Goal: Find specific page/section: Find specific page/section

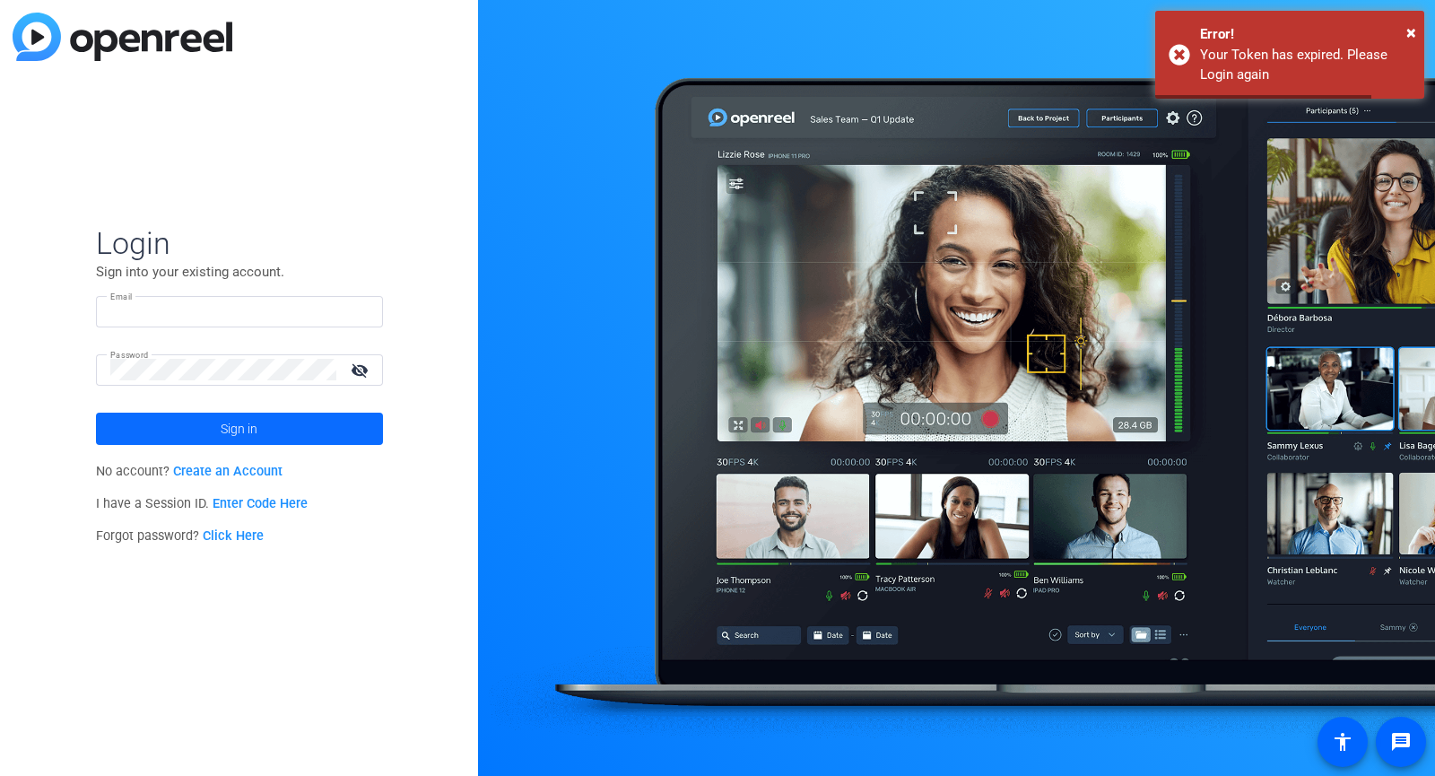
type input "[PERSON_NAME][EMAIL_ADDRESS][DOMAIN_NAME]"
click at [202, 432] on span at bounding box center [239, 428] width 287 height 43
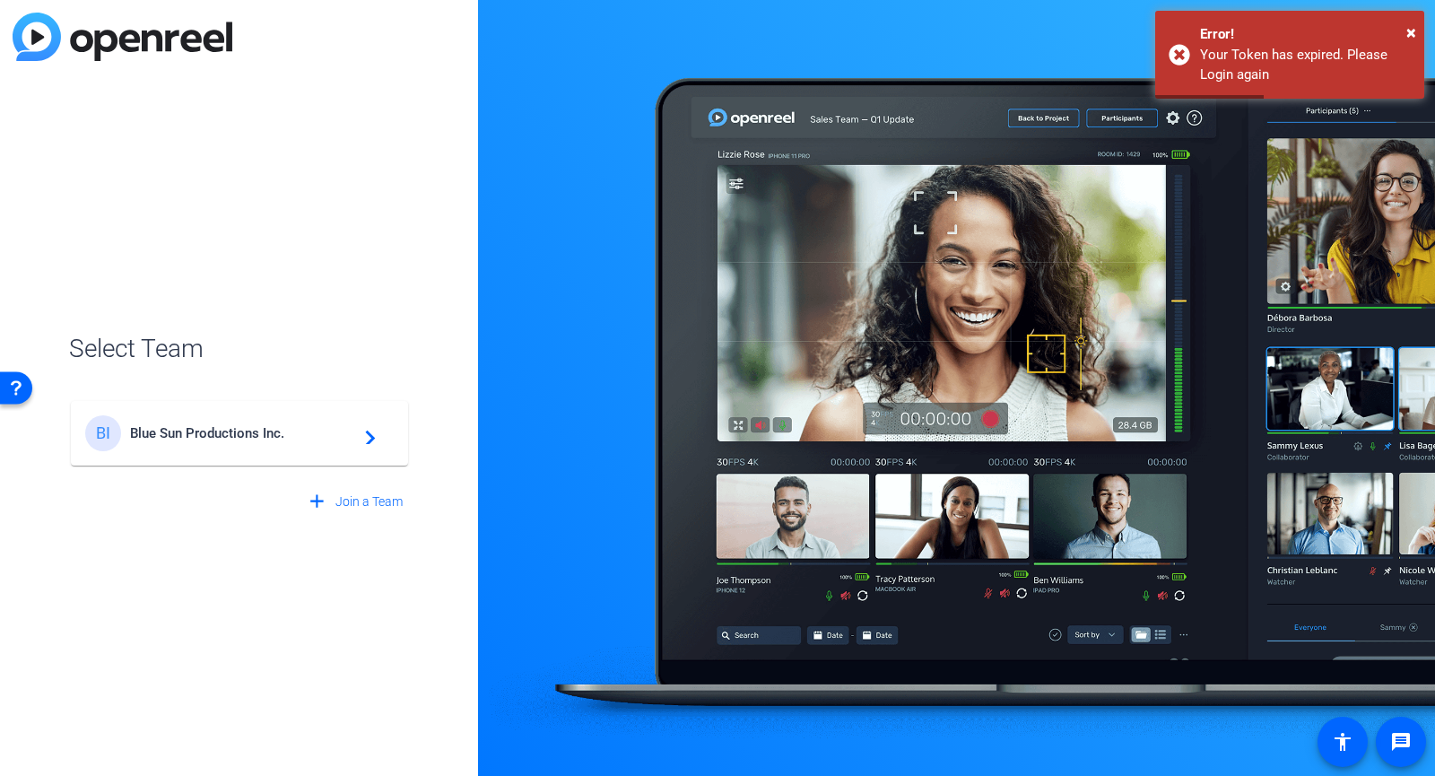
click at [318, 414] on mat-card-content "BI Blue Sun Productions Inc. navigate_next" at bounding box center [239, 433] width 337 height 65
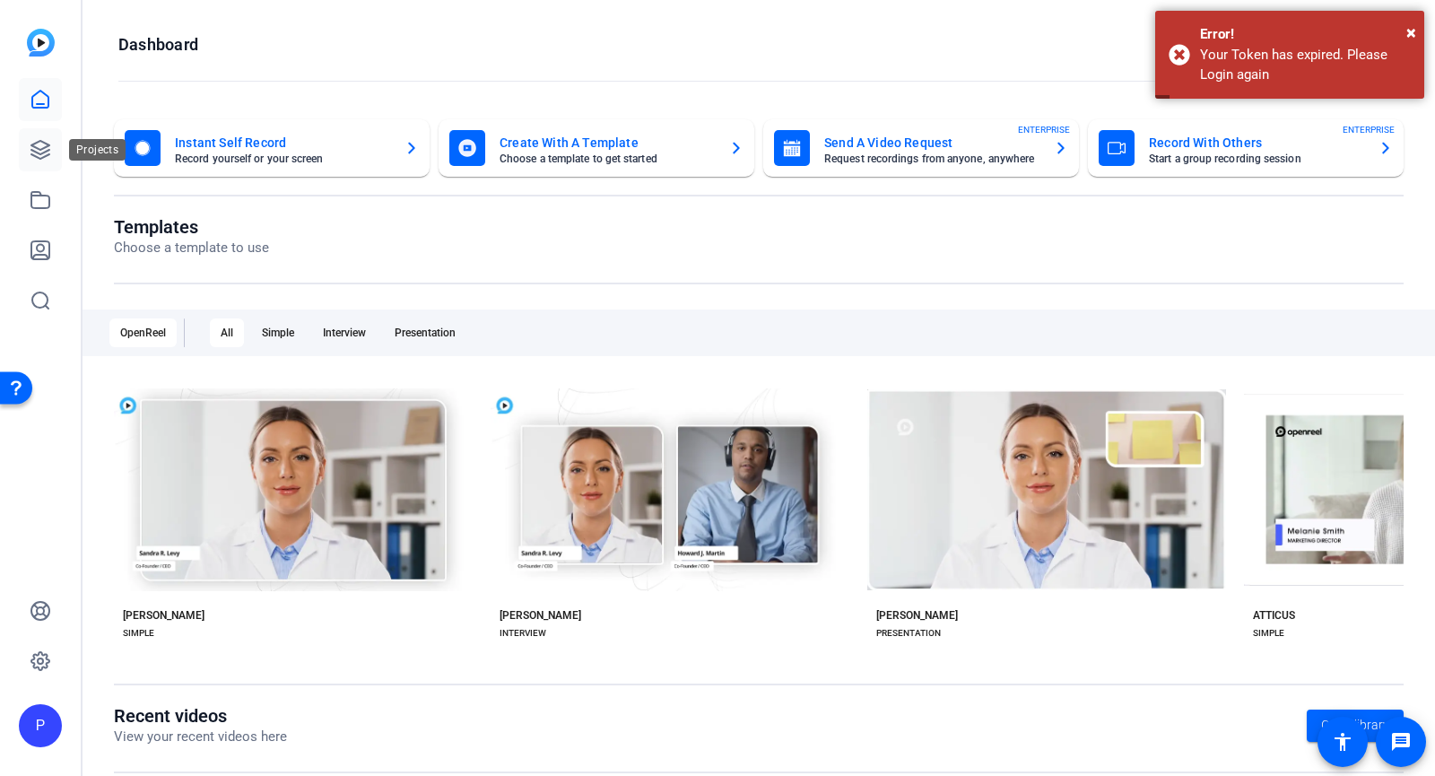
click at [39, 140] on icon at bounding box center [41, 150] width 22 height 22
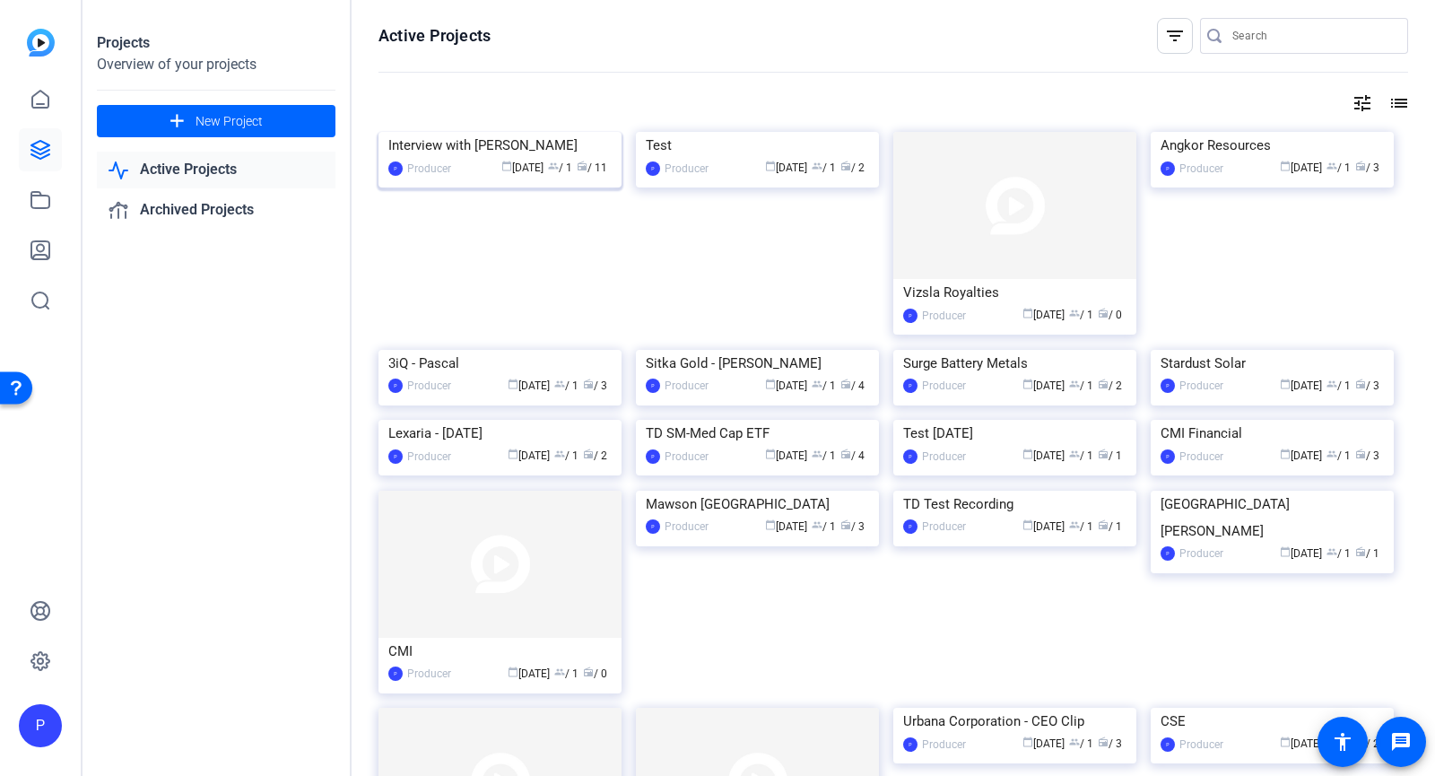
click at [523, 132] on img at bounding box center [500, 132] width 243 height 0
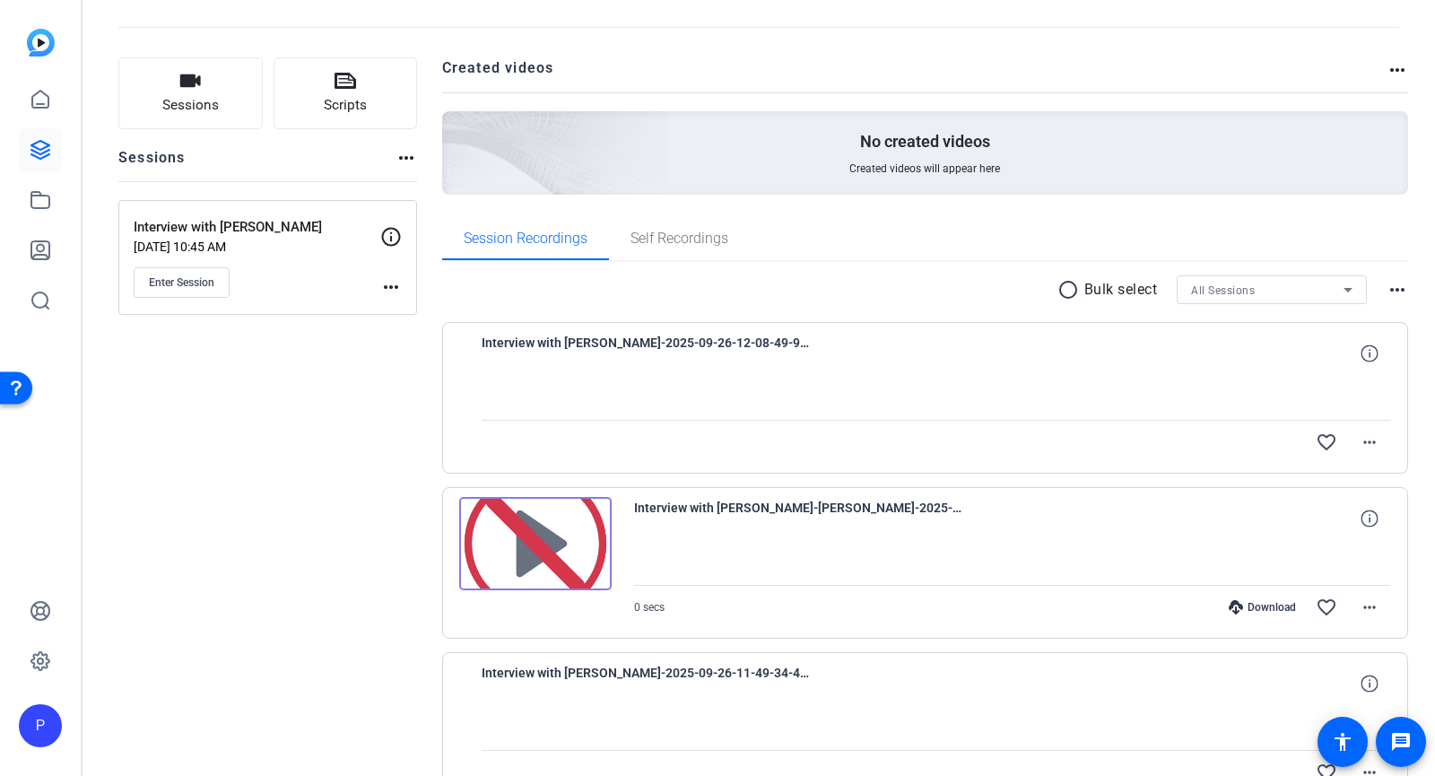
scroll to position [179, 0]
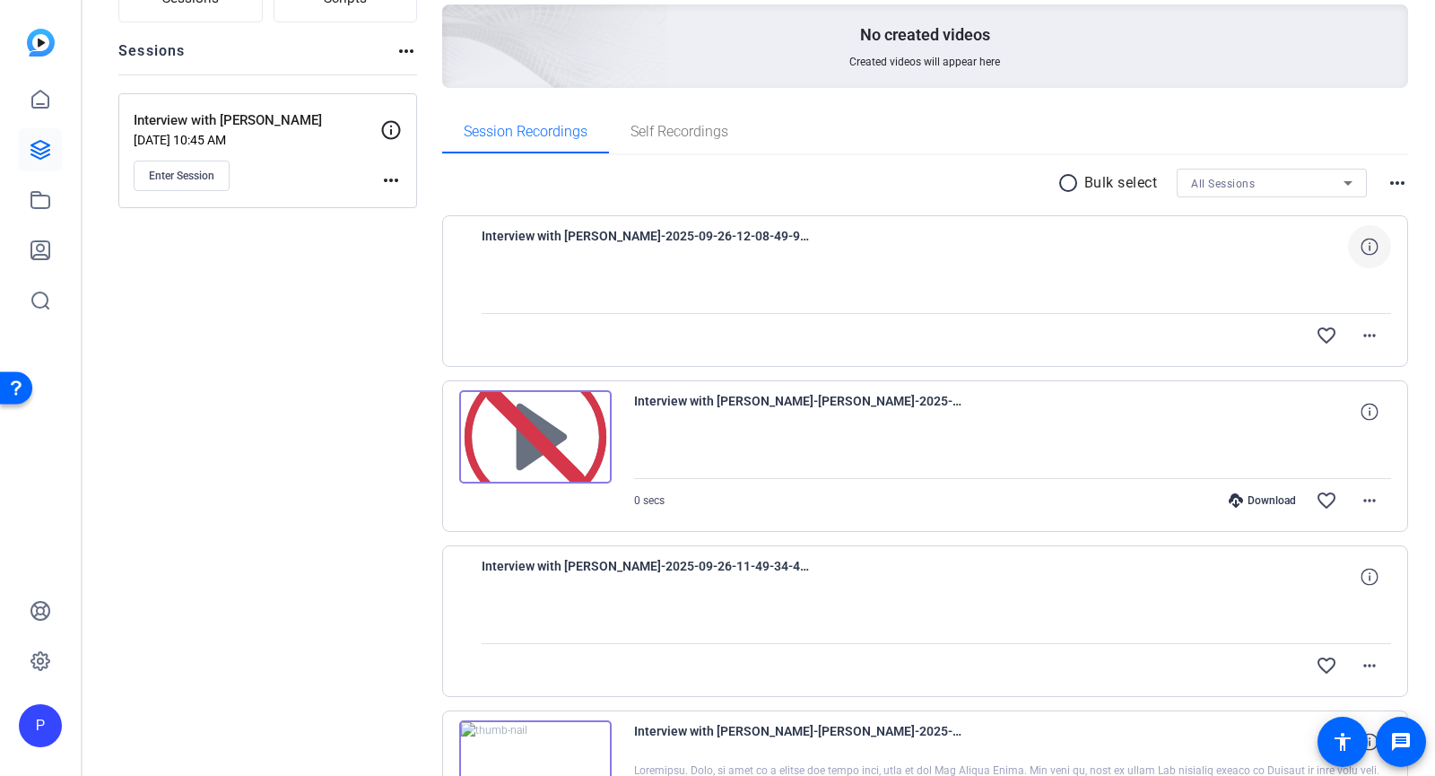
click at [1366, 249] on icon at bounding box center [1369, 246] width 17 height 17
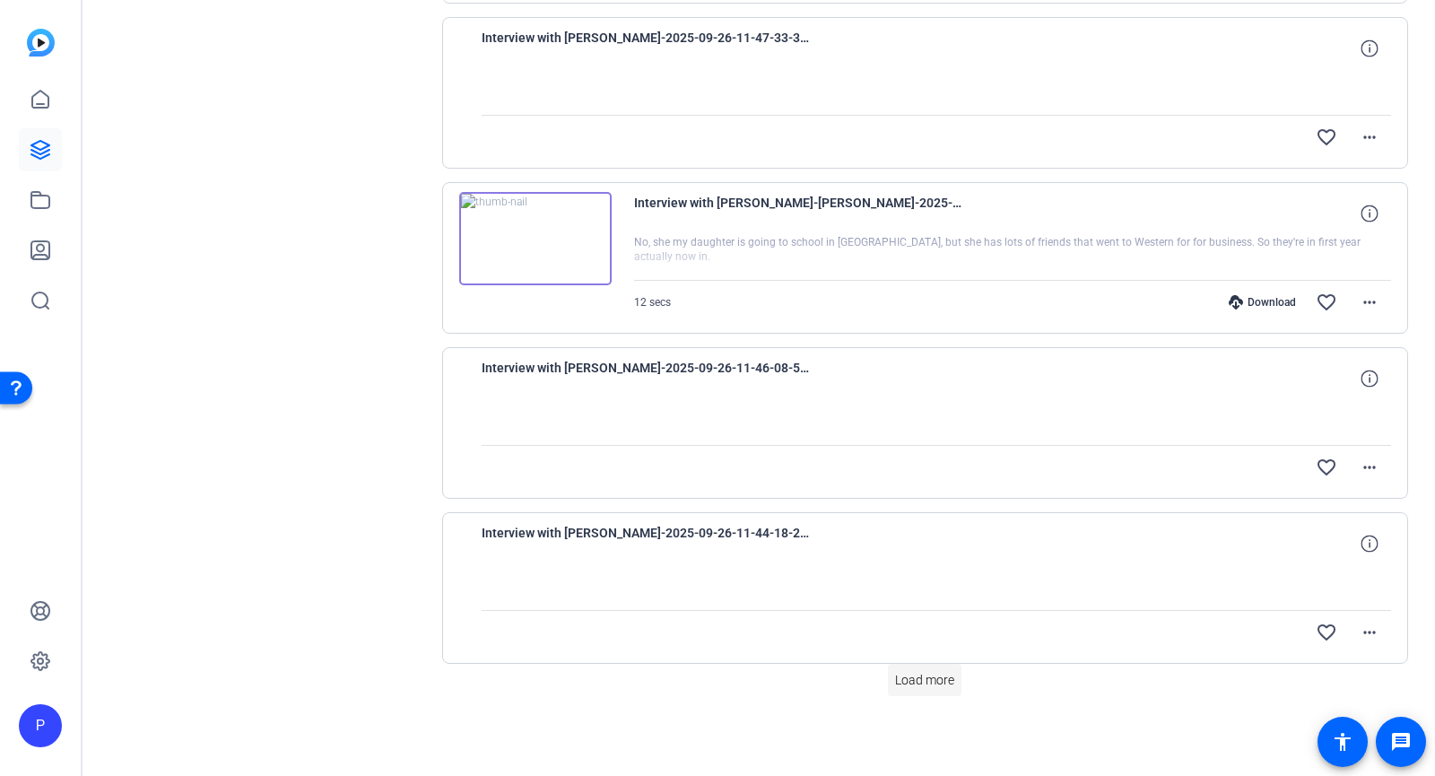
click at [902, 687] on span "Load more" at bounding box center [924, 680] width 59 height 19
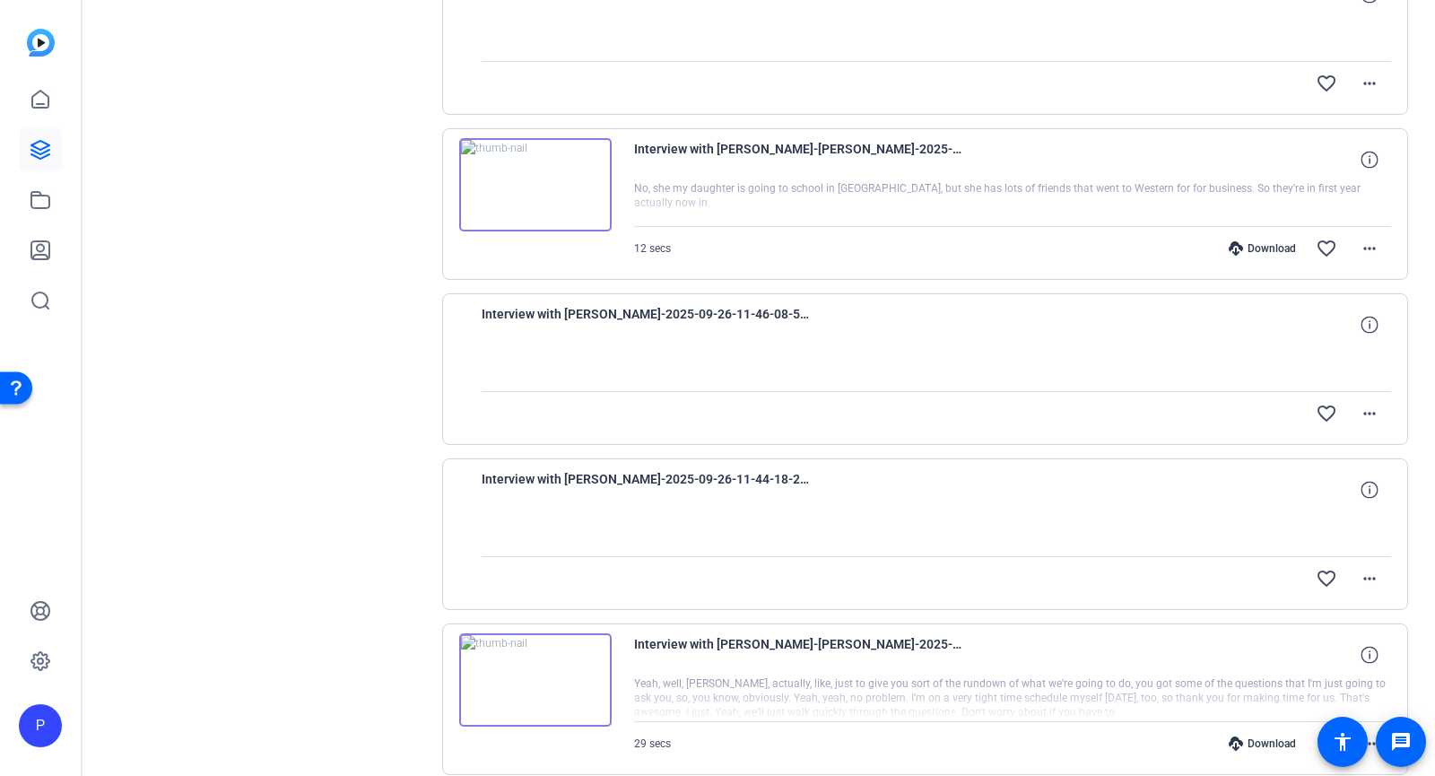
scroll to position [1501, 0]
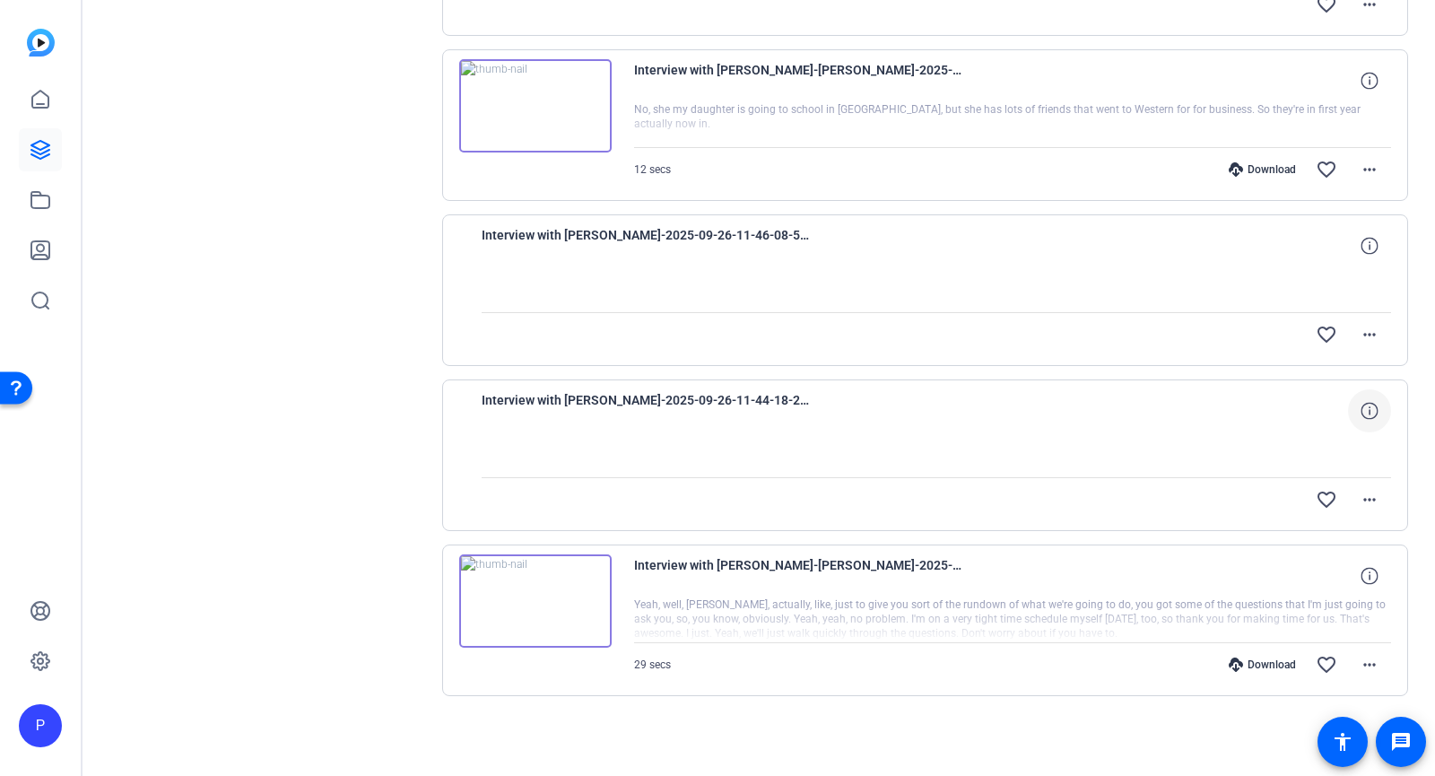
click at [1365, 418] on icon at bounding box center [1369, 410] width 17 height 17
click at [1368, 250] on icon at bounding box center [1369, 245] width 17 height 17
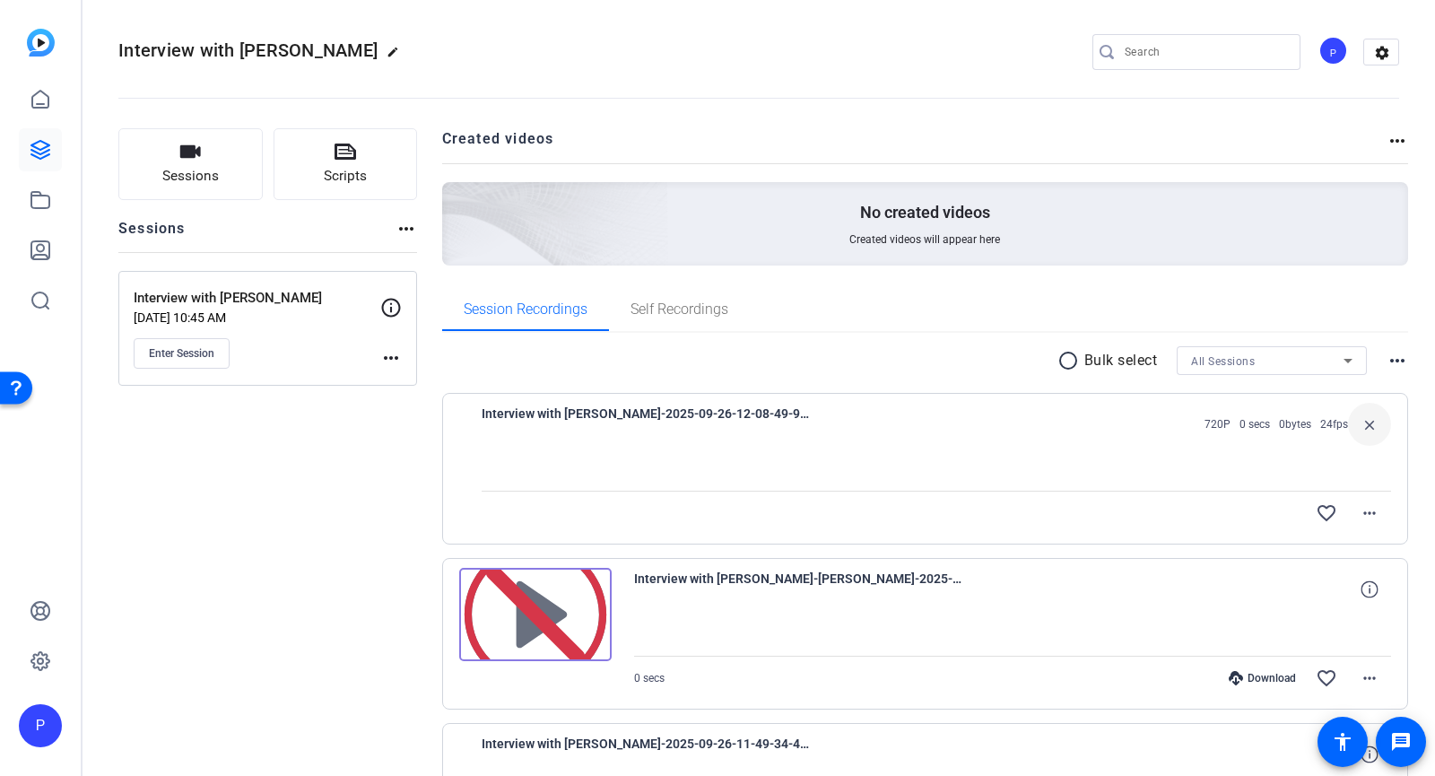
scroll to position [0, 0]
